Goal: Information Seeking & Learning: Find specific fact

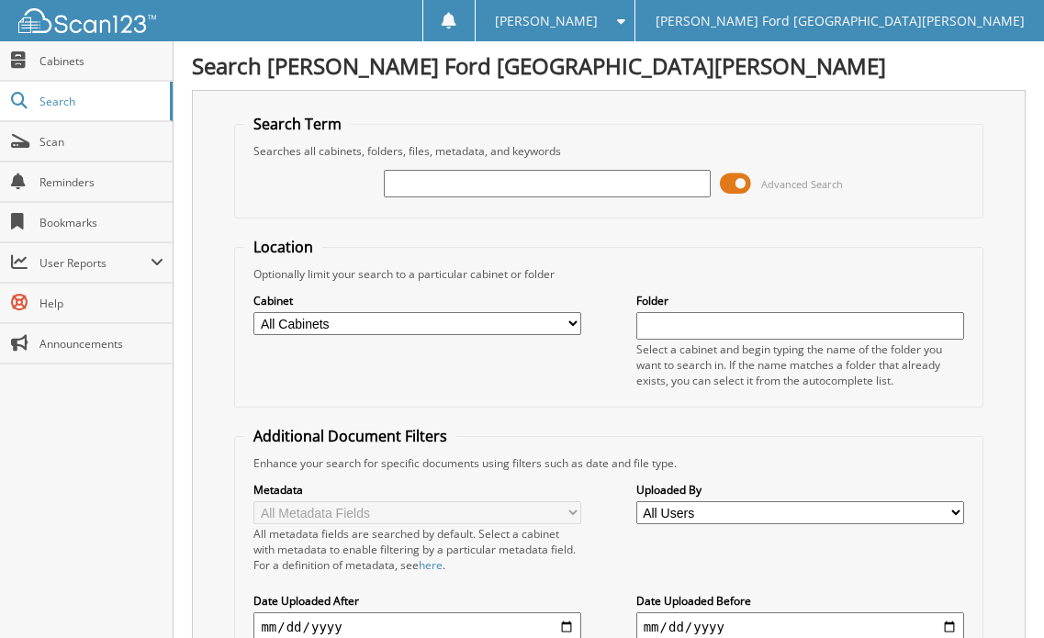
click at [444, 184] on input "text" at bounding box center [548, 184] width 328 height 28
click at [539, 185] on input "text" at bounding box center [548, 184] width 328 height 28
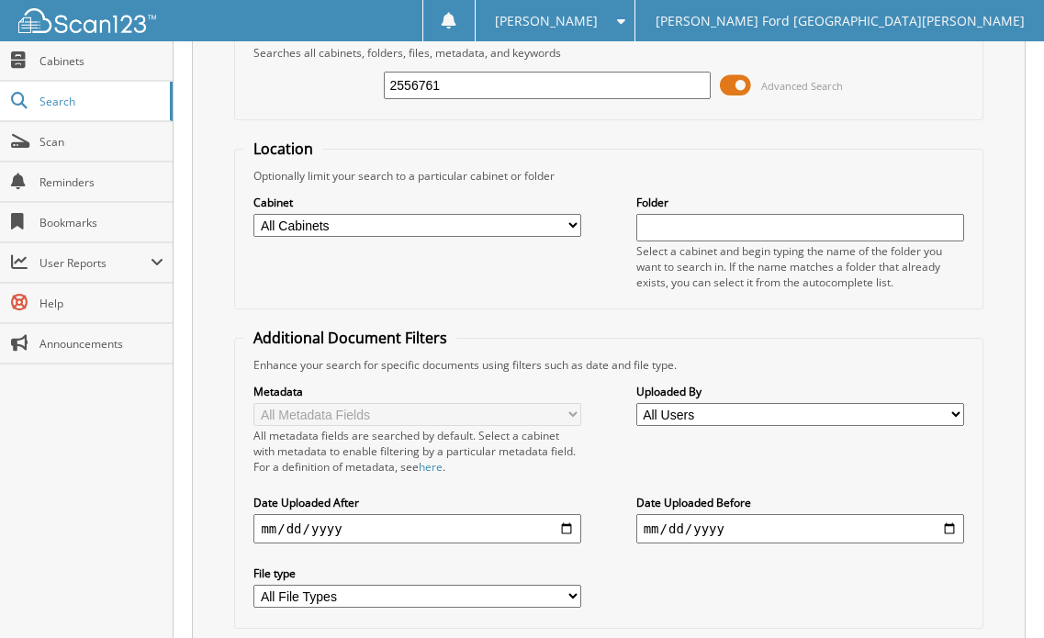
scroll to position [227, 0]
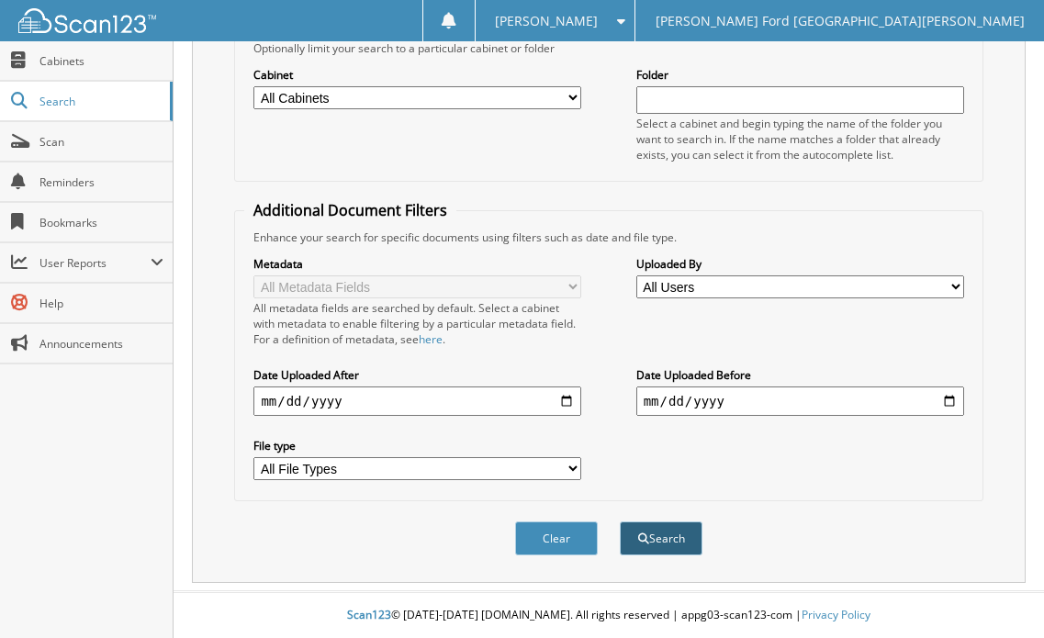
type input "2556761"
click at [687, 540] on button "Search" at bounding box center [661, 539] width 83 height 34
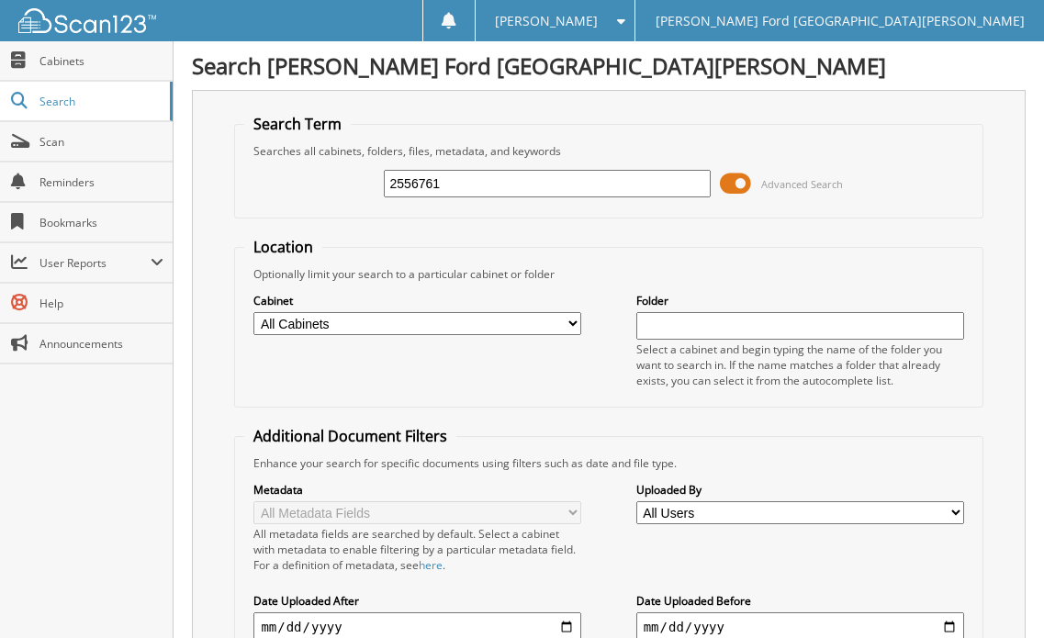
scroll to position [491, 0]
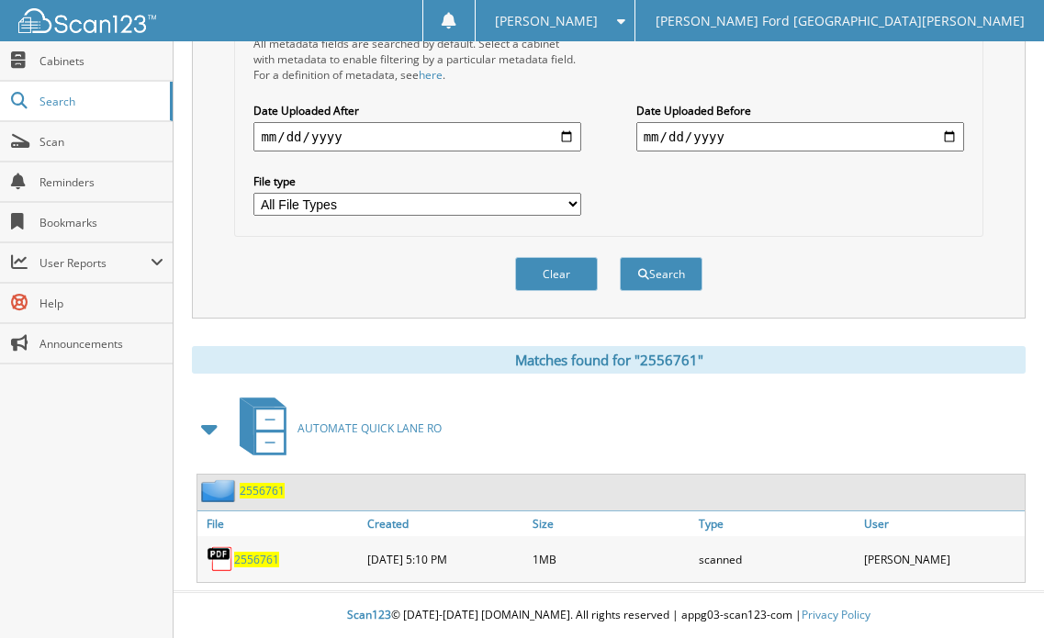
click at [258, 564] on span "2556761" at bounding box center [256, 560] width 45 height 16
